Goal: Information Seeking & Learning: Learn about a topic

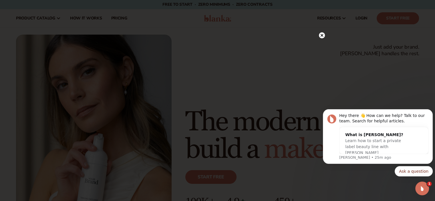
click at [322, 35] on circle at bounding box center [322, 35] width 6 height 6
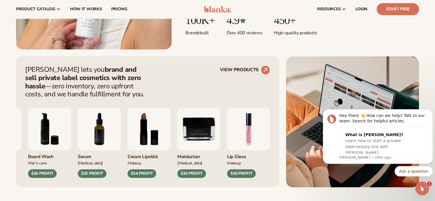
scroll to position [172, 0]
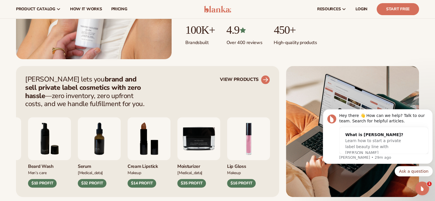
click at [261, 77] on link "VIEW PRODUCTS" at bounding box center [245, 79] width 50 height 9
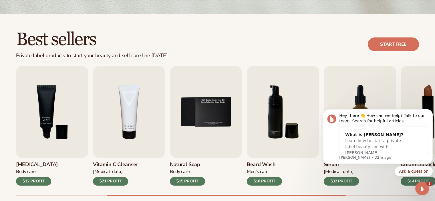
scroll to position [200, 0]
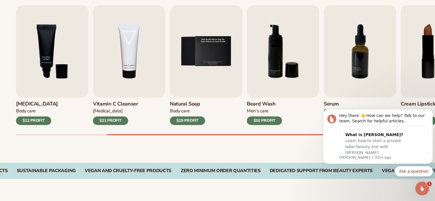
click at [267, 117] on div "$10 PROFIT" at bounding box center [264, 120] width 35 height 9
click at [274, 80] on img "6 / 9" at bounding box center [283, 51] width 72 height 92
click at [281, 42] on img "6 / 9" at bounding box center [283, 51] width 72 height 92
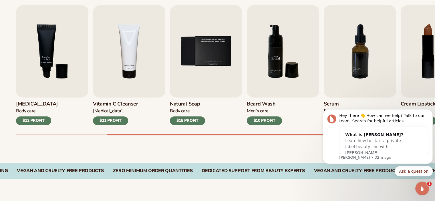
click at [280, 41] on img "6 / 9" at bounding box center [283, 51] width 72 height 92
click at [264, 122] on div "$10 PROFIT" at bounding box center [264, 120] width 35 height 9
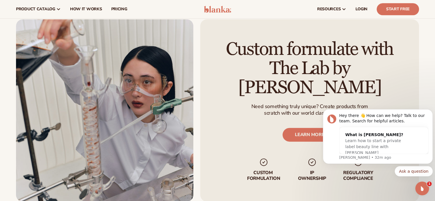
scroll to position [630, 0]
